Goal: Browse casually

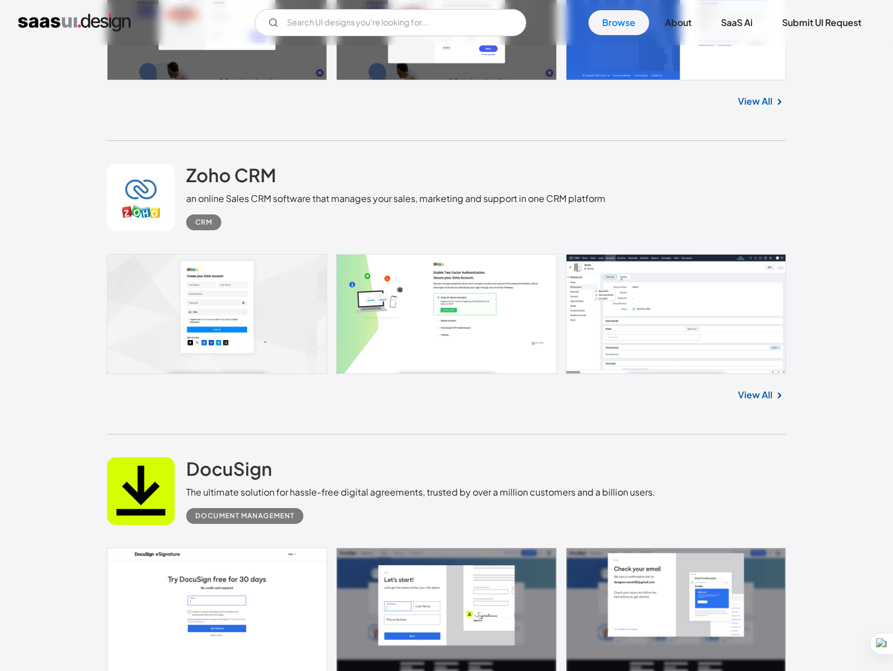
scroll to position [2431, 0]
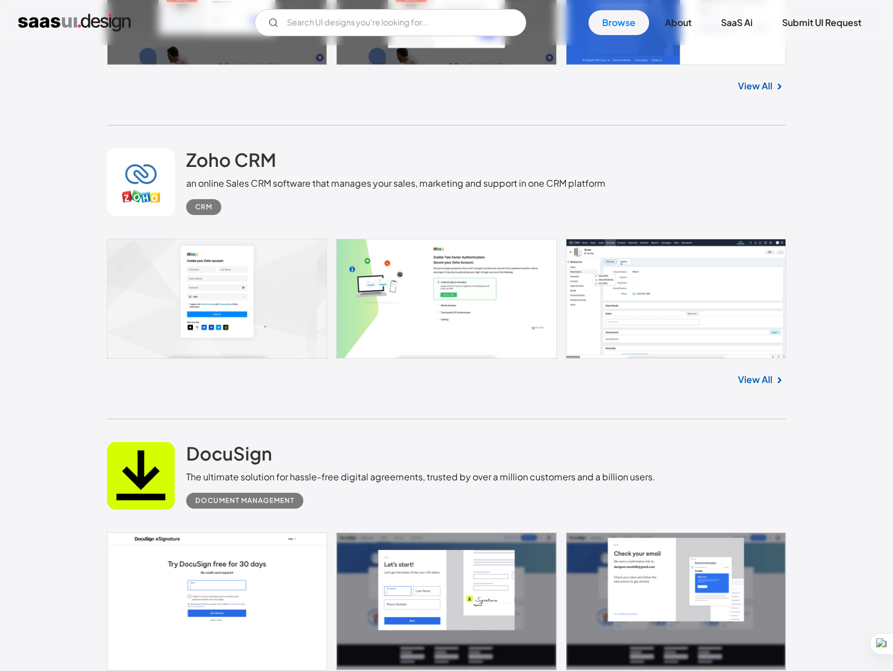
click at [680, 301] on link at bounding box center [446, 299] width 679 height 120
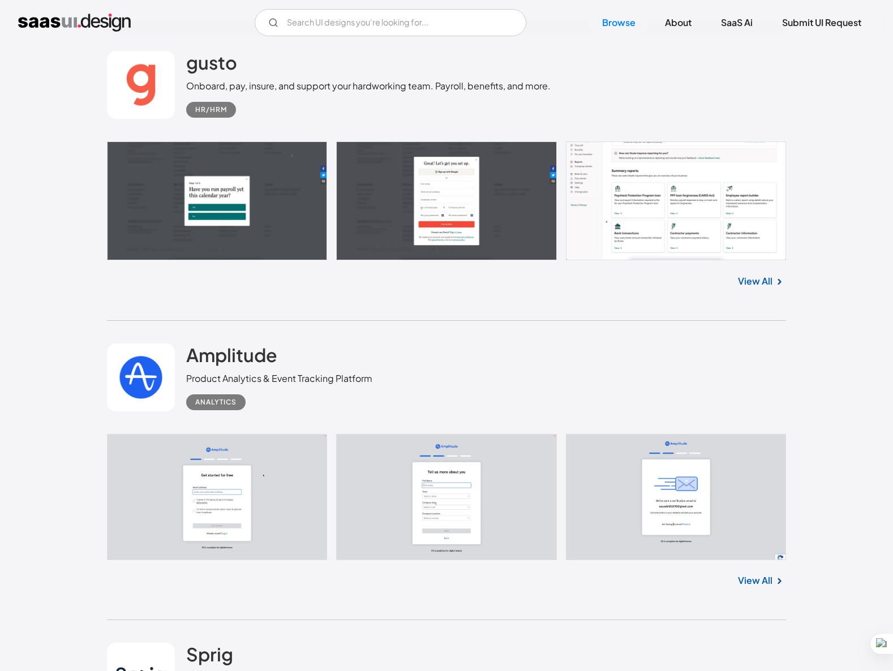
scroll to position [8891, 0]
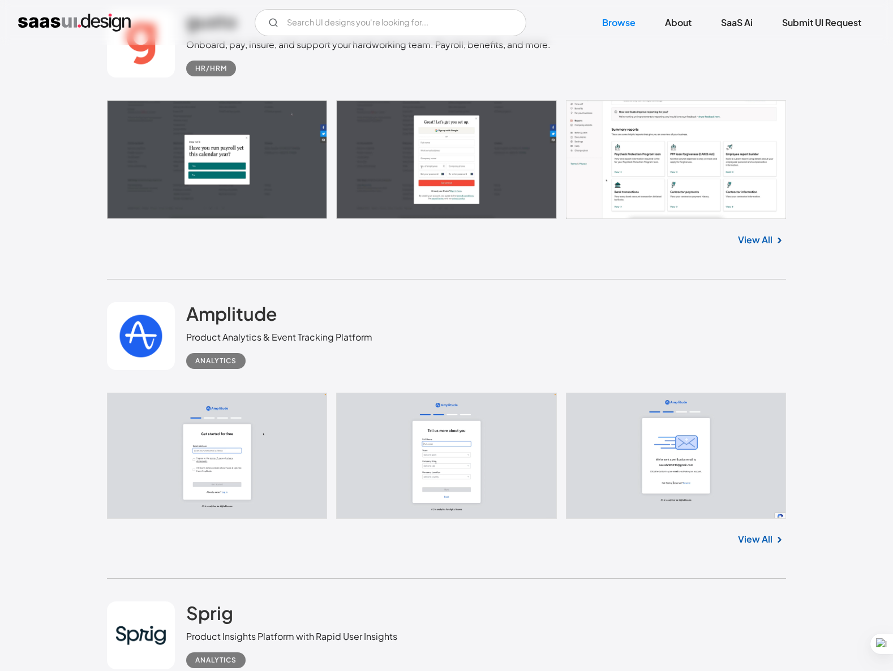
click at [648, 165] on link at bounding box center [446, 159] width 679 height 119
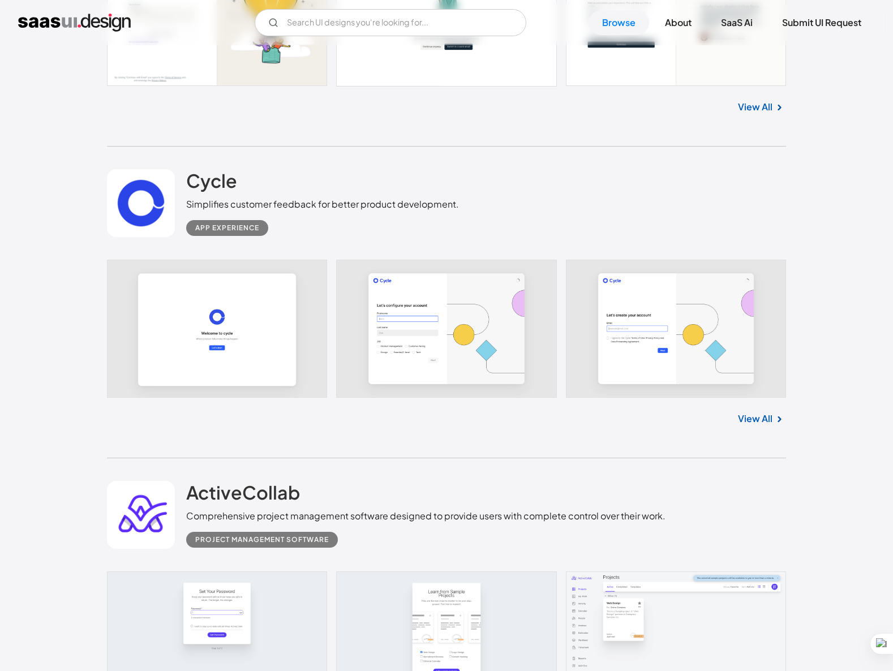
scroll to position [9713, 0]
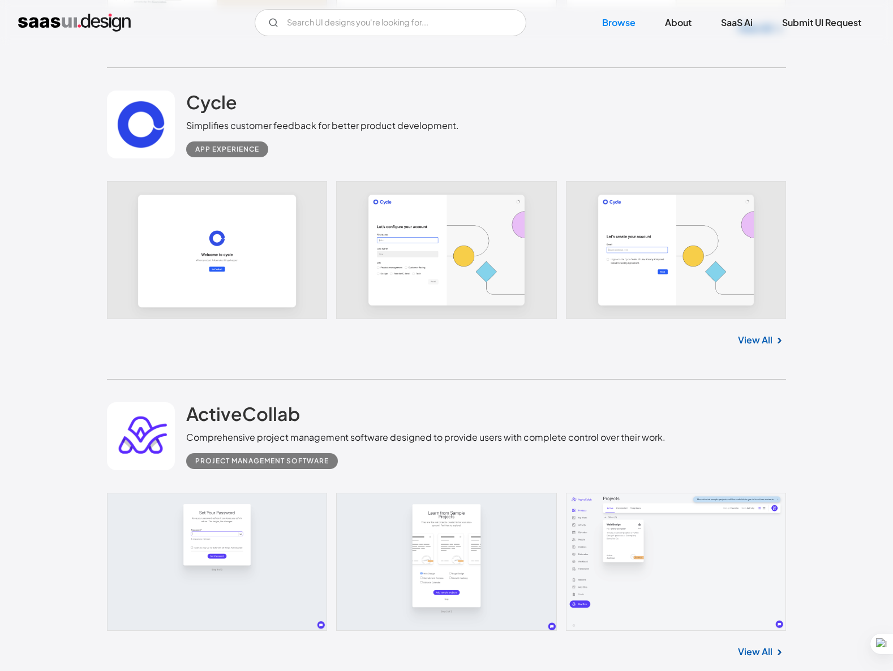
click at [767, 338] on link "View All" at bounding box center [755, 340] width 35 height 14
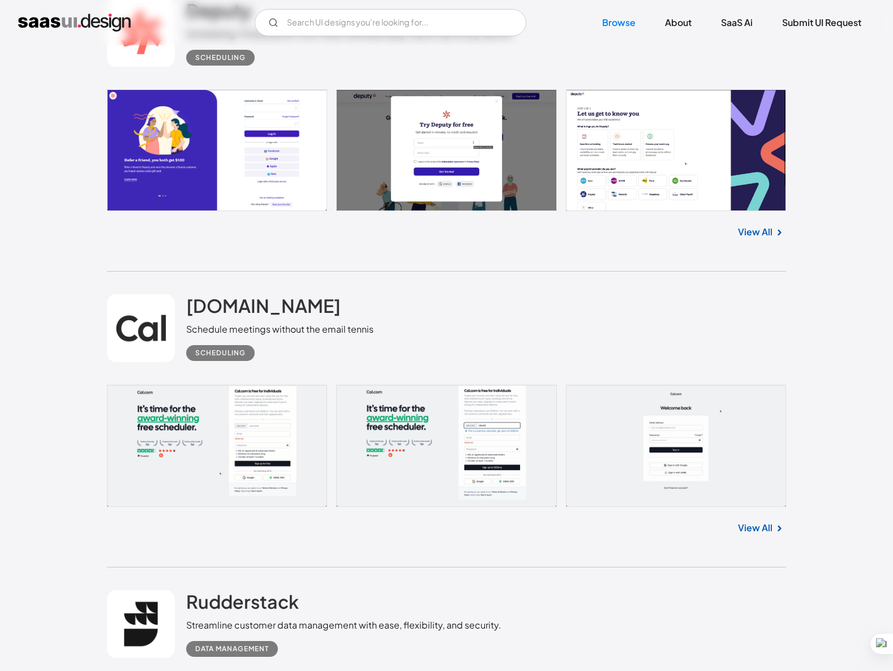
scroll to position [11392, 0]
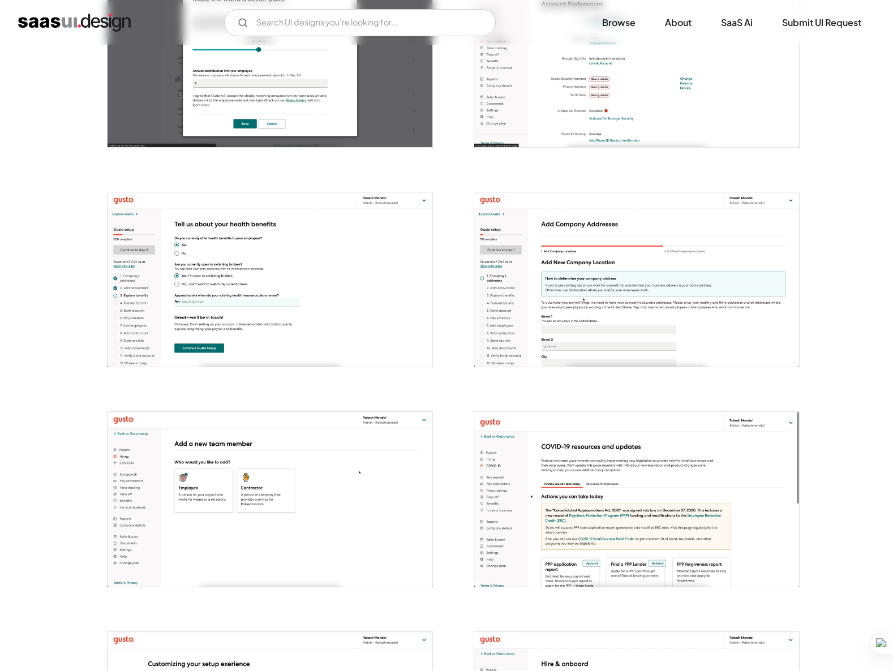
scroll to position [1275, 0]
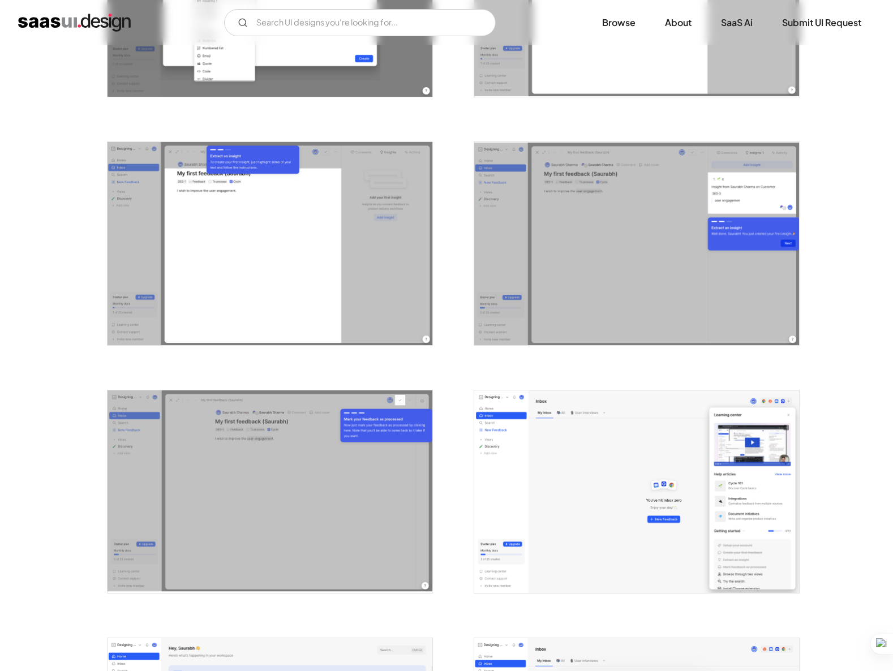
scroll to position [1443, 0]
